Goal: Task Accomplishment & Management: Manage account settings

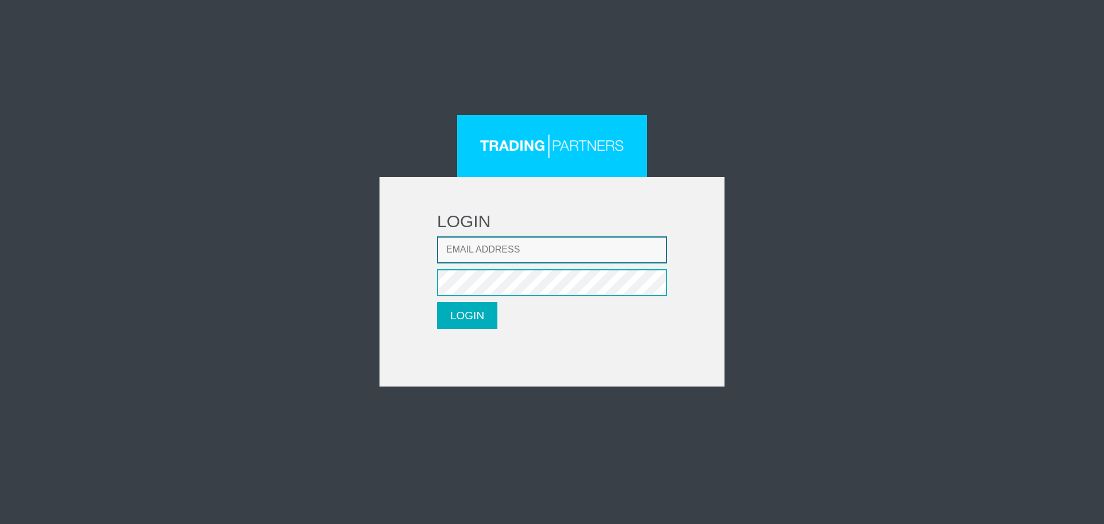
type input "[EMAIL_ADDRESS][DOMAIN_NAME]"
drag, startPoint x: 0, startPoint y: 0, endPoint x: 453, endPoint y: 319, distance: 553.9
click at [453, 319] on button "LOGIN" at bounding box center [467, 315] width 60 height 27
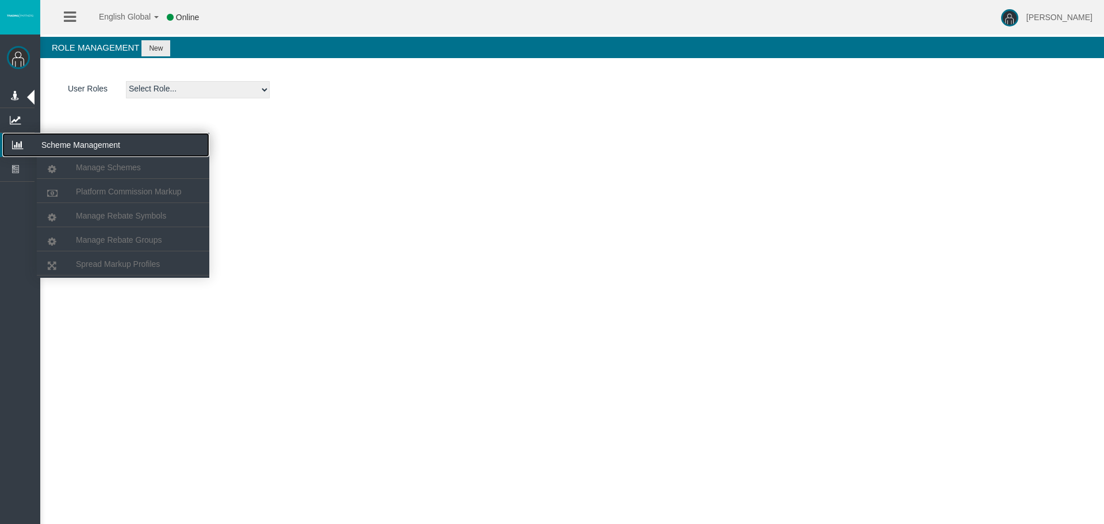
drag, startPoint x: 25, startPoint y: 140, endPoint x: 32, endPoint y: 144, distance: 8.2
click at [25, 140] on icon at bounding box center [17, 145] width 30 height 24
click at [27, 144] on icon at bounding box center [17, 145] width 30 height 24
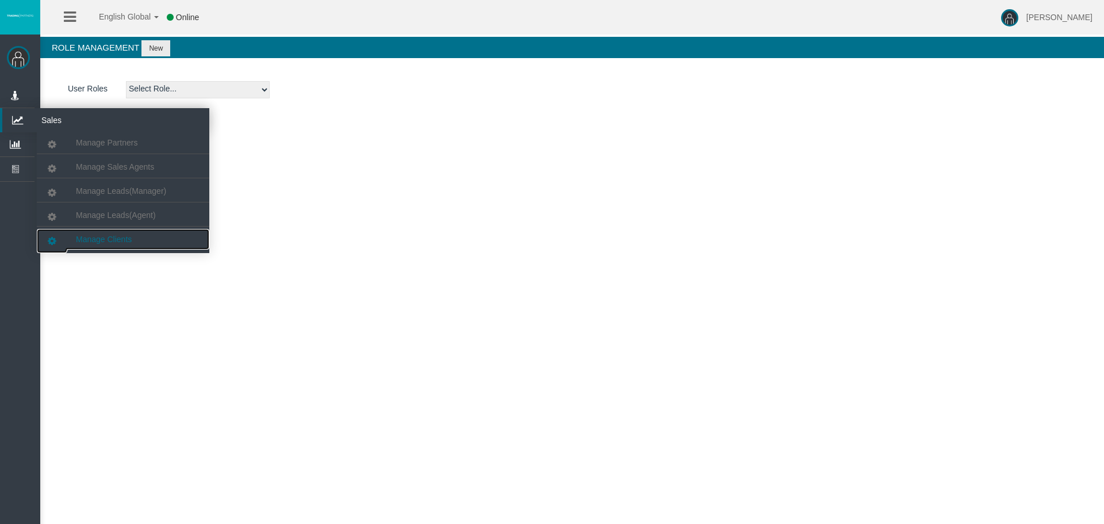
click at [125, 239] on span "Manage Clients" at bounding box center [104, 239] width 56 height 9
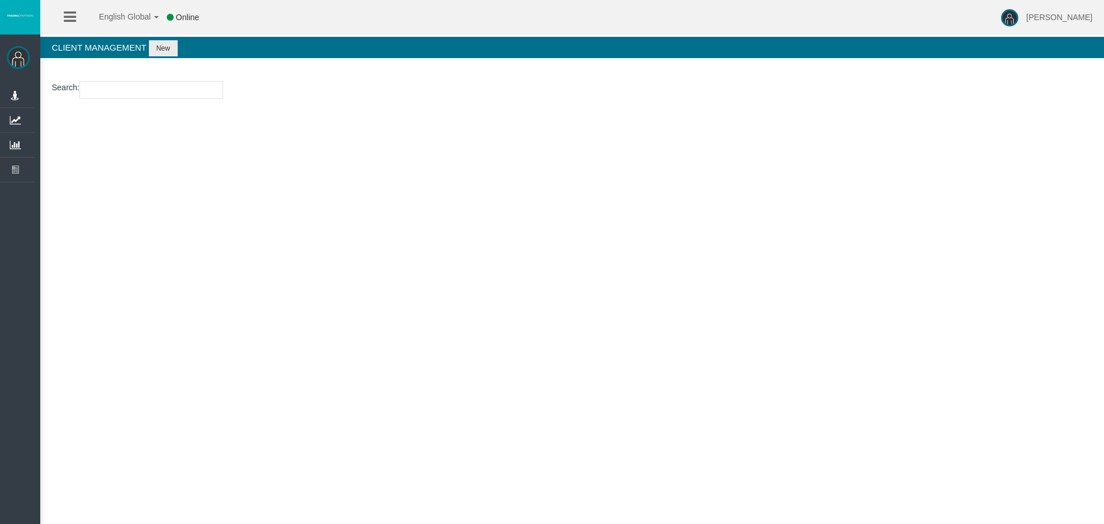
click at [149, 97] on input "number" at bounding box center [151, 90] width 144 height 18
paste input "15169818"
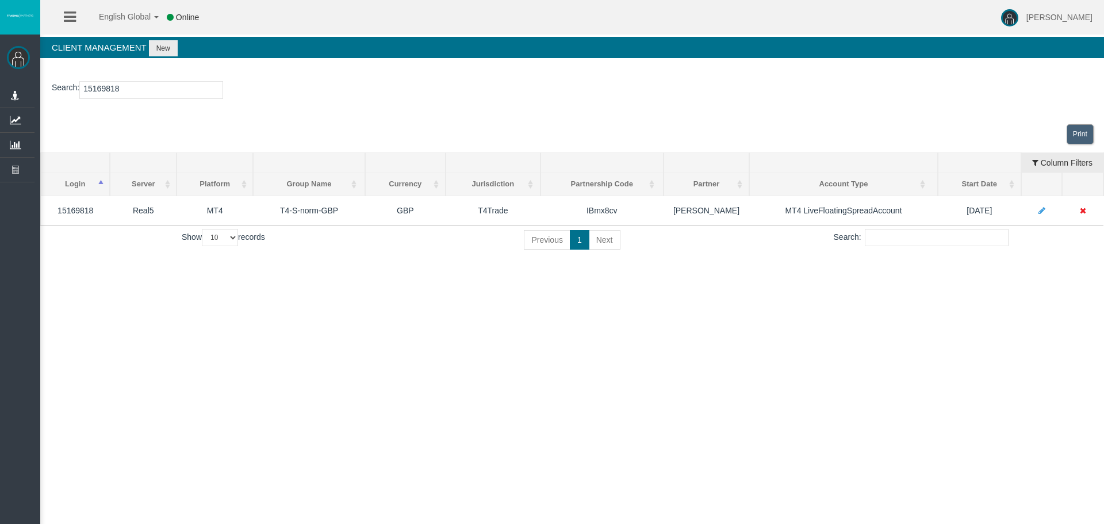
type input "15169818"
